Goal: Task Accomplishment & Management: Use online tool/utility

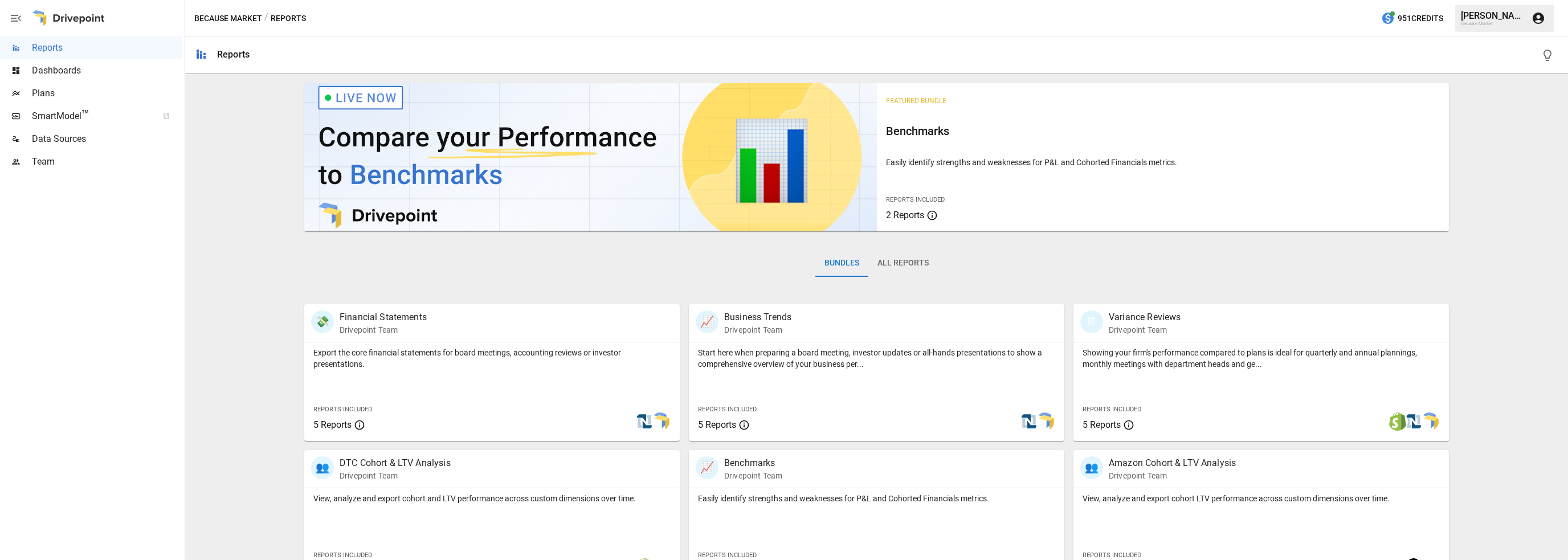
click at [49, 90] on span "Plans" at bounding box center [107, 93] width 151 height 14
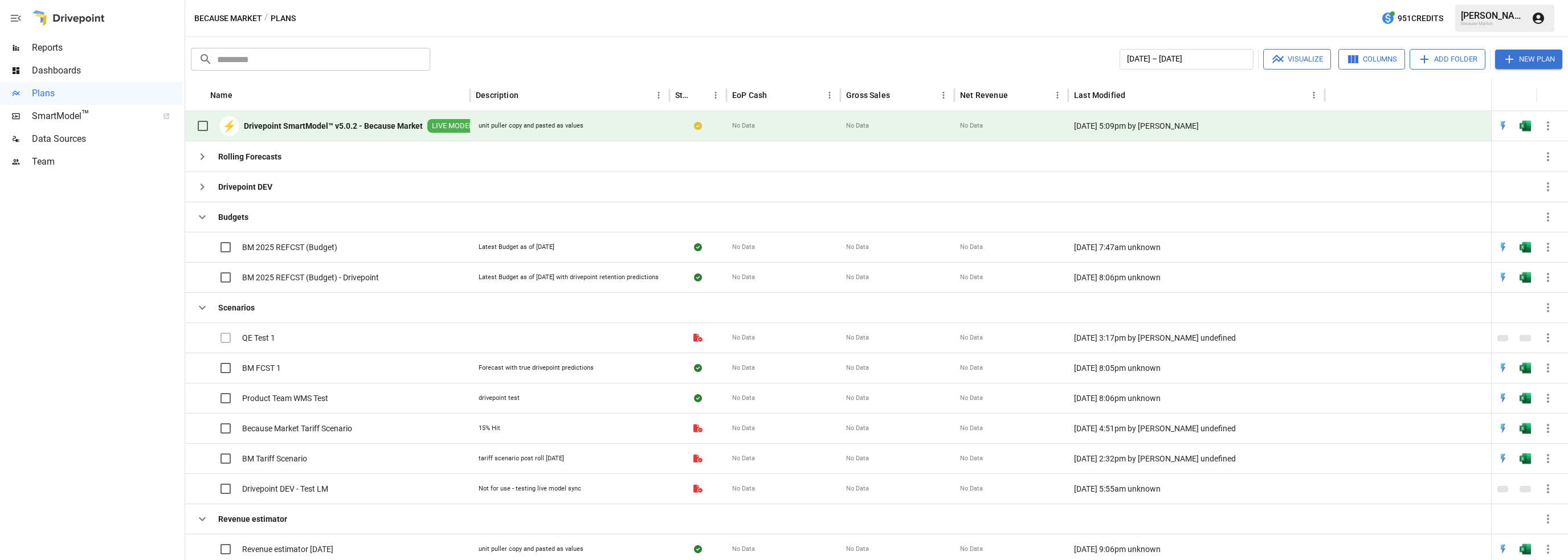
click at [1549, 123] on icon "button" at bounding box center [1548, 126] width 14 height 14
click at [202, 126] on div at bounding box center [784, 280] width 1568 height 560
click at [1547, 123] on icon "button" at bounding box center [1547, 126] width 2 height 9
click at [1518, 60] on div at bounding box center [784, 280] width 1568 height 560
click at [1518, 60] on button "New Plan" at bounding box center [1528, 59] width 67 height 19
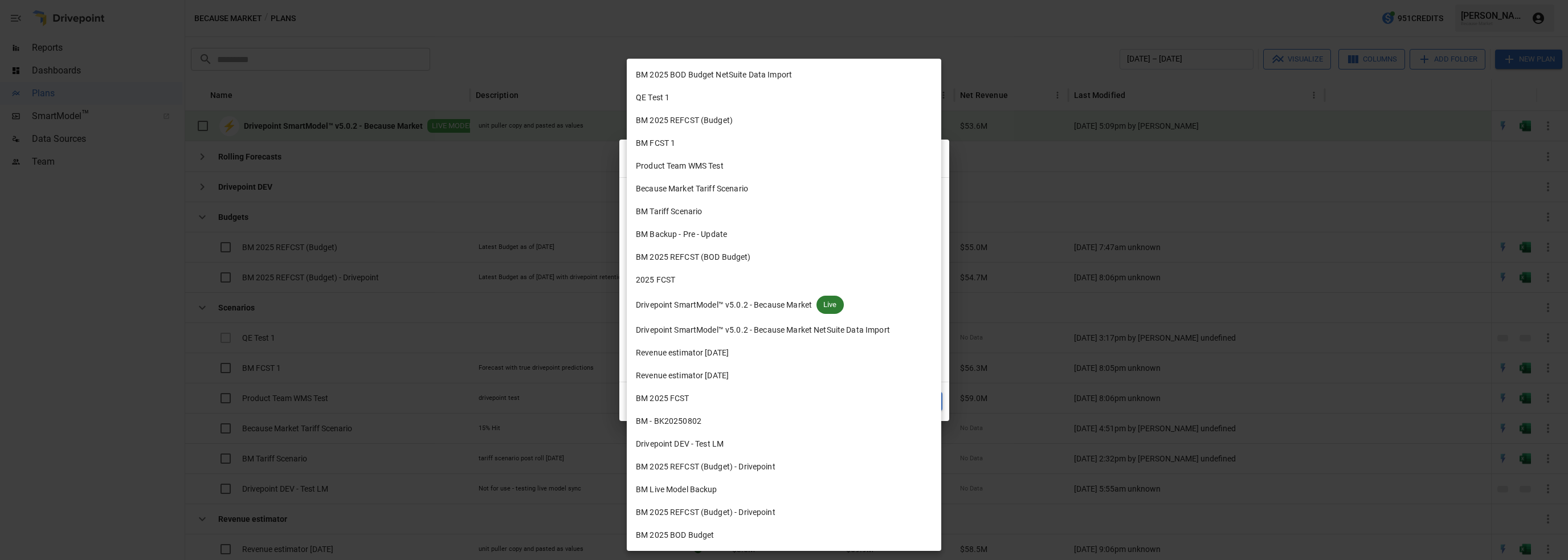
click at [684, 0] on body "Reports Dashboards Plans SmartModel ™ Data Sources Team Because Market / Plans …" at bounding box center [784, 0] width 1568 height 0
click at [728, 308] on span "Drivepoint SmartModel™ v5.0.2 - Because Market" at bounding box center [724, 305] width 176 height 12
type input "**********"
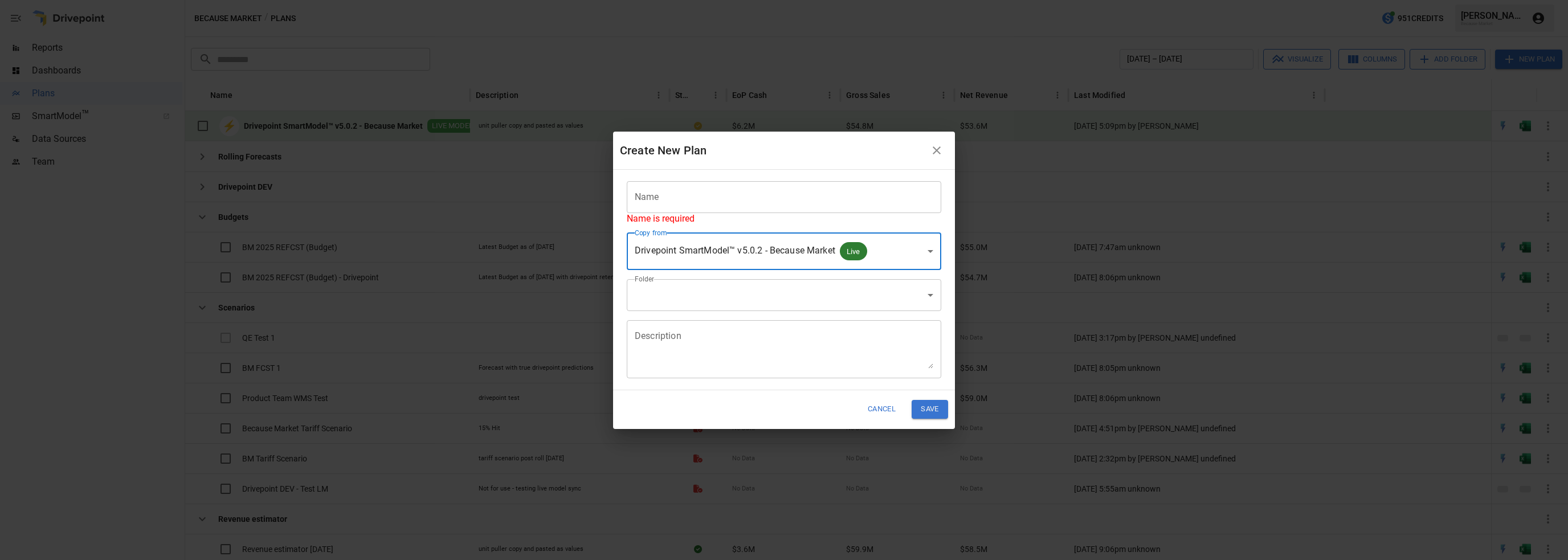
click at [648, 191] on input "Name" at bounding box center [784, 196] width 315 height 32
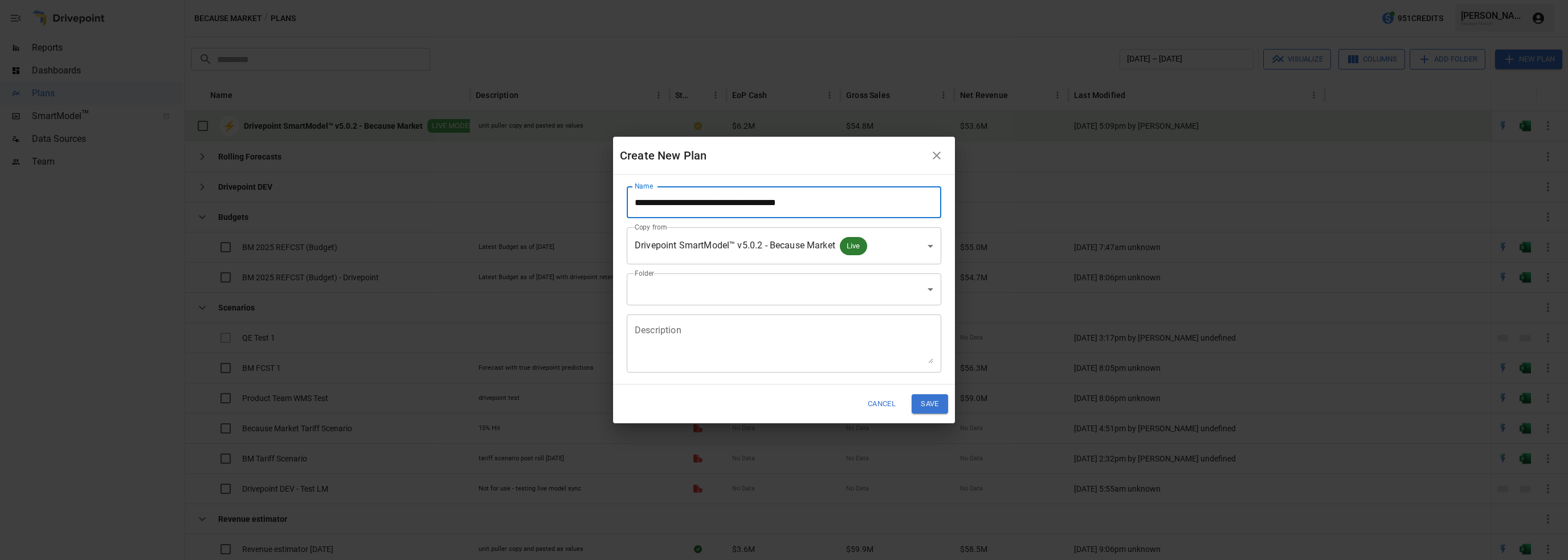
type input "**********"
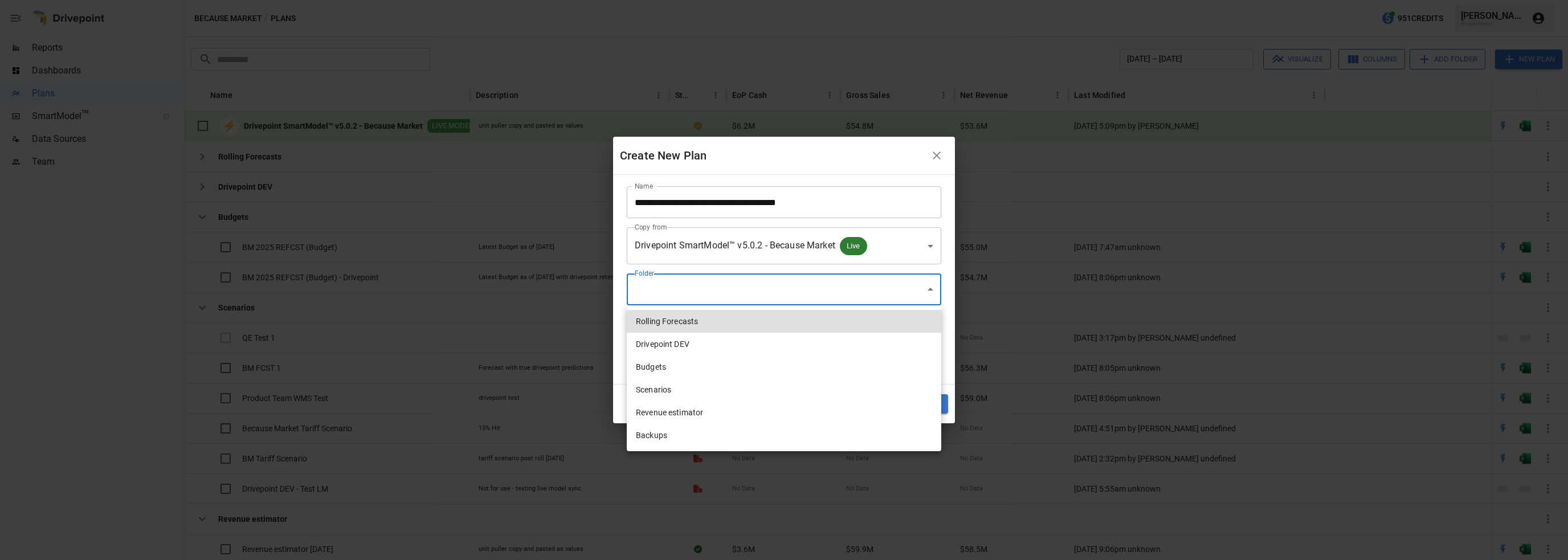
click at [691, 0] on body "Reports Dashboards Plans SmartModel ™ Data Sources Team Because Market / Plans …" at bounding box center [784, 0] width 1568 height 0
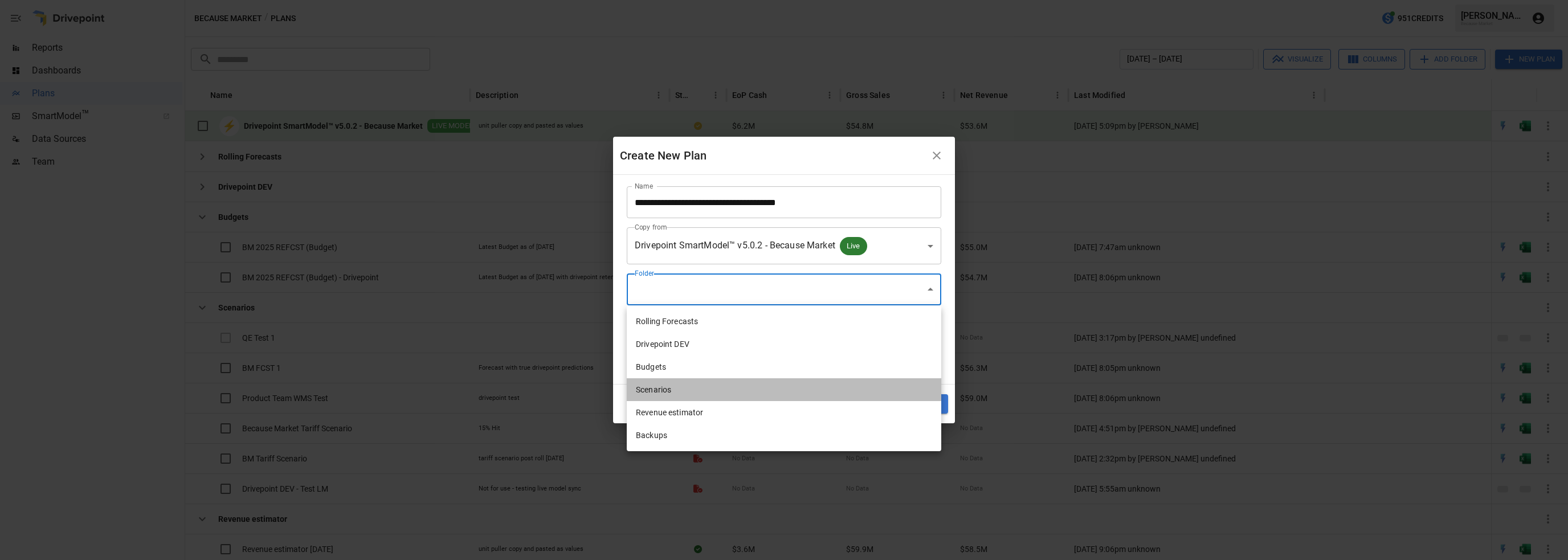
click at [681, 389] on li "Scenarios" at bounding box center [784, 390] width 315 height 23
type input "**********"
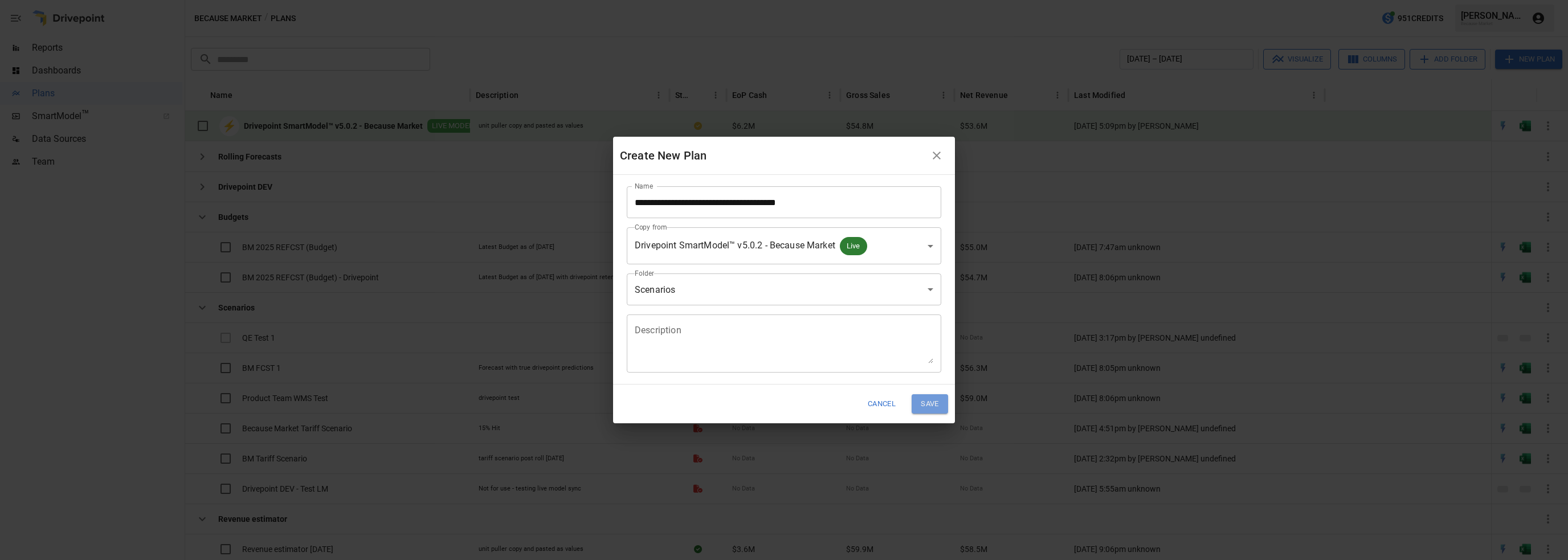
click at [926, 403] on button "Save" at bounding box center [930, 403] width 37 height 19
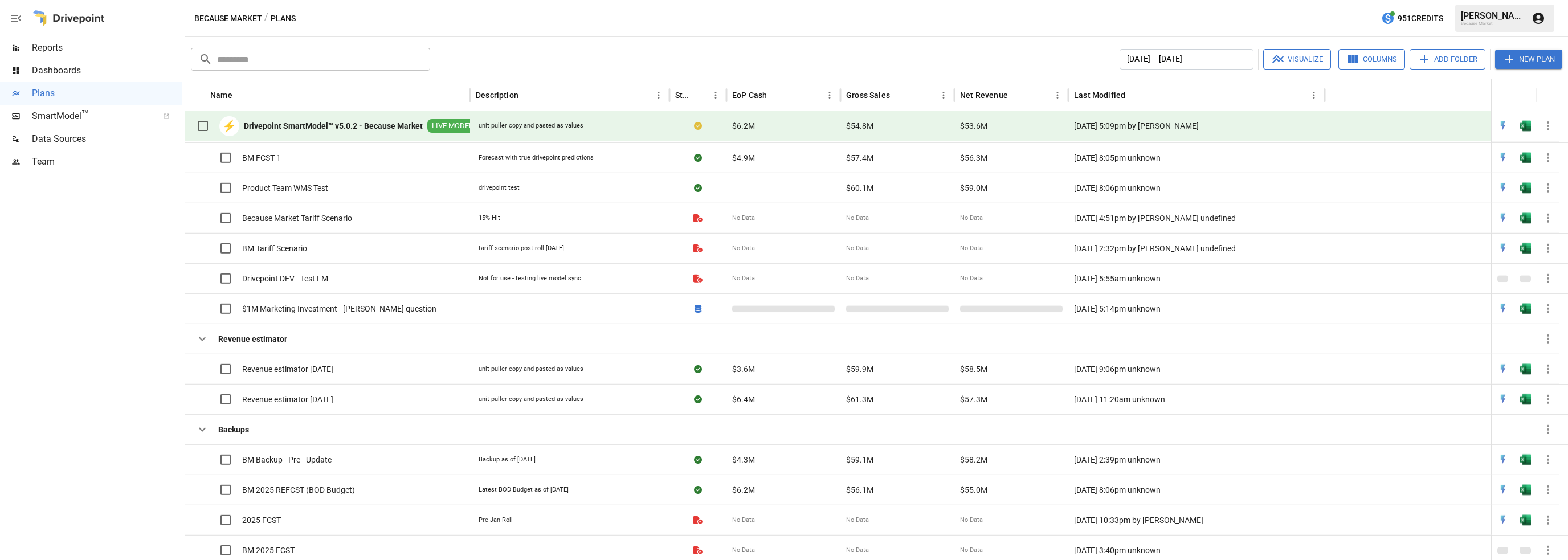
scroll to position [198, 0]
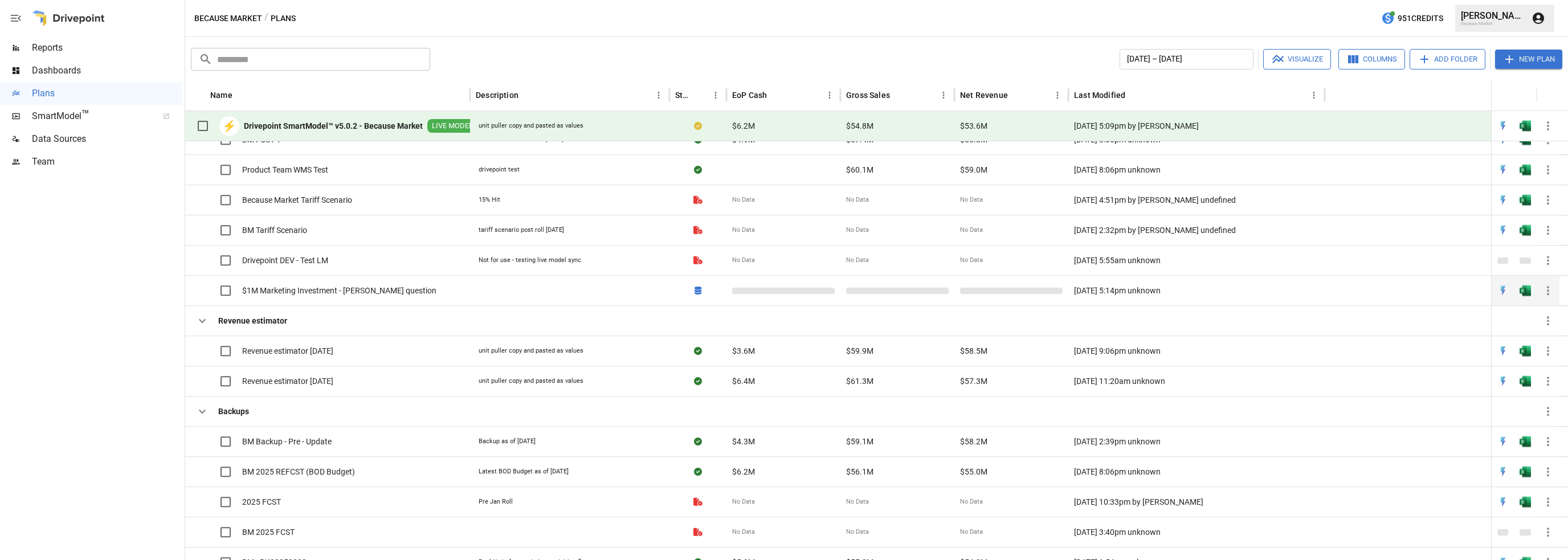
click at [387, 289] on span "$1M Marketing Investment - [PERSON_NAME] question" at bounding box center [339, 291] width 194 height 12
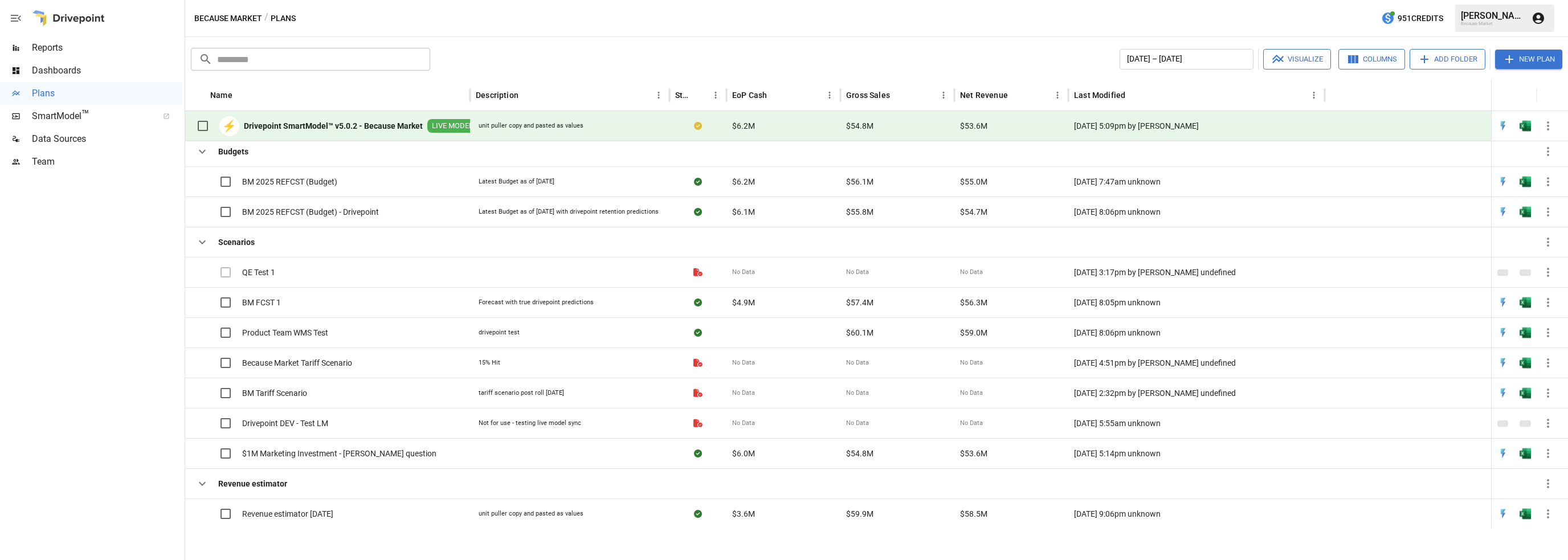
scroll to position [0, 0]
